Goal: Information Seeking & Learning: Learn about a topic

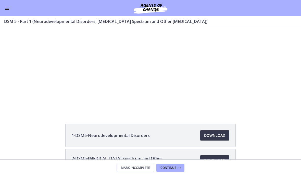
scroll to position [22, 0]
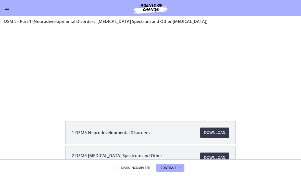
click at [174, 166] on span "Continue" at bounding box center [168, 168] width 16 height 4
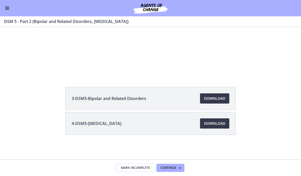
scroll to position [57, 0]
click at [8, 9] on span "Enable menu" at bounding box center [7, 9] width 4 height 1
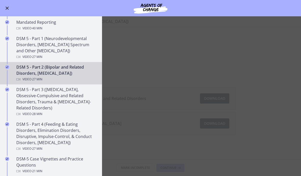
scroll to position [195, 0]
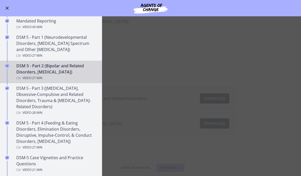
click at [85, 104] on div "DSM 5 - Part 3 ([MEDICAL_DATA], Obsessive-Compulsive and Related Disorders, Tra…" at bounding box center [55, 100] width 79 height 31
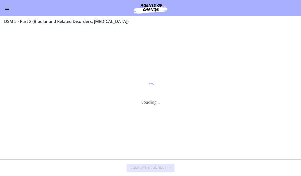
scroll to position [0, 0]
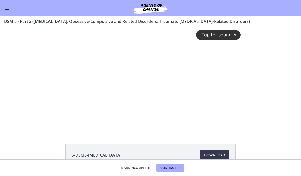
click at [223, 35] on span "Tap for sound" at bounding box center [213, 34] width 35 height 5
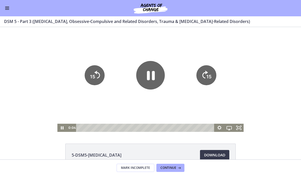
click at [65, 129] on icon "Pause" at bounding box center [62, 128] width 10 height 8
click at [99, 73] on icon "Skip back 15 seconds" at bounding box center [97, 75] width 6 height 8
click at [94, 80] on icon "15" at bounding box center [95, 75] width 20 height 20
click at [151, 70] on icon "Play Video" at bounding box center [150, 75] width 32 height 32
